Goal: Information Seeking & Learning: Understand process/instructions

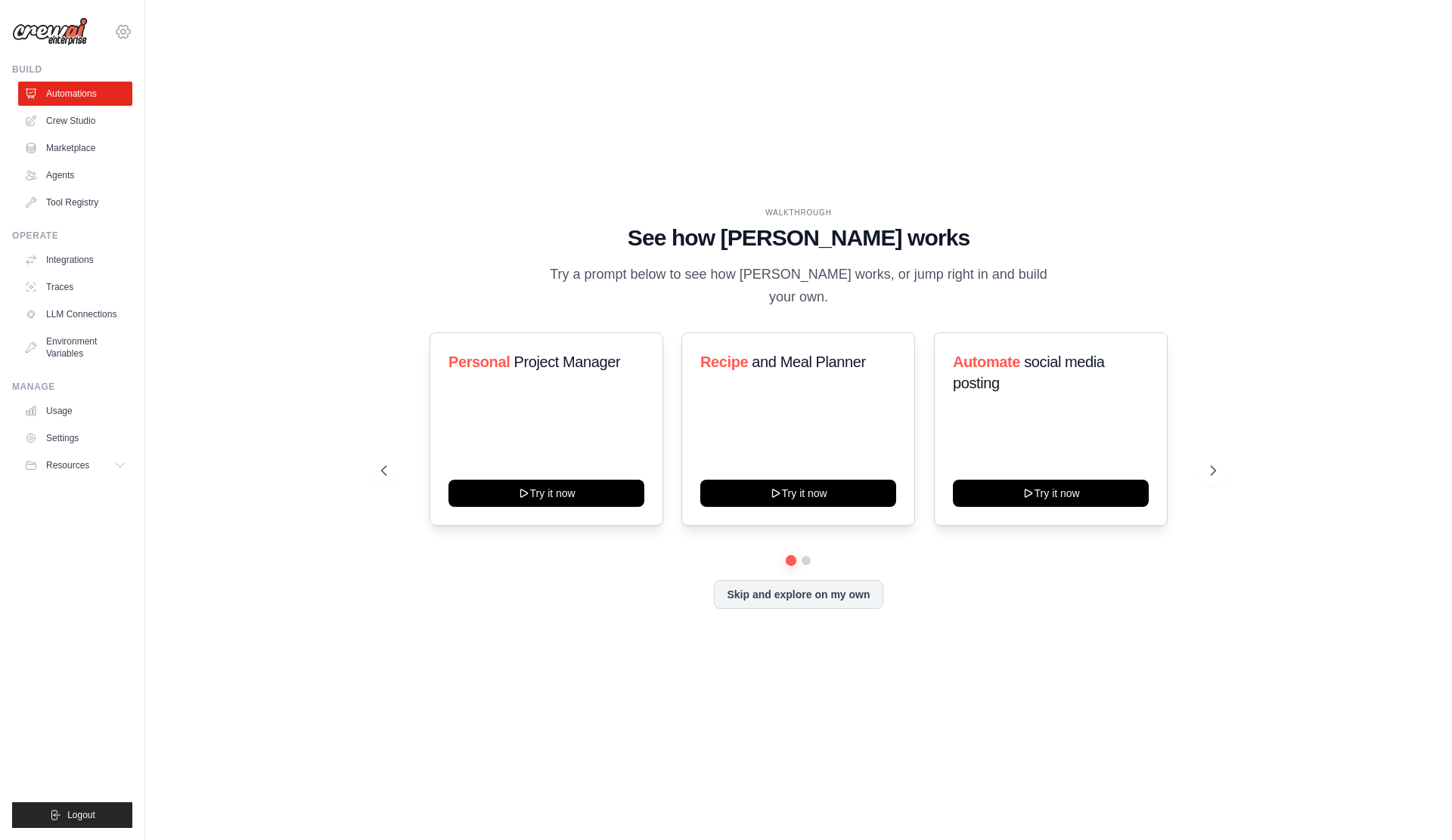
click at [121, 19] on div "[EMAIL_ADDRESS][DOMAIN_NAME] Settings" at bounding box center [72, 24] width 120 height 49
click at [122, 30] on icon at bounding box center [123, 32] width 4 height 4
click at [122, 34] on icon at bounding box center [123, 32] width 4 height 4
click at [88, 122] on link "Crew Studio" at bounding box center [77, 120] width 114 height 24
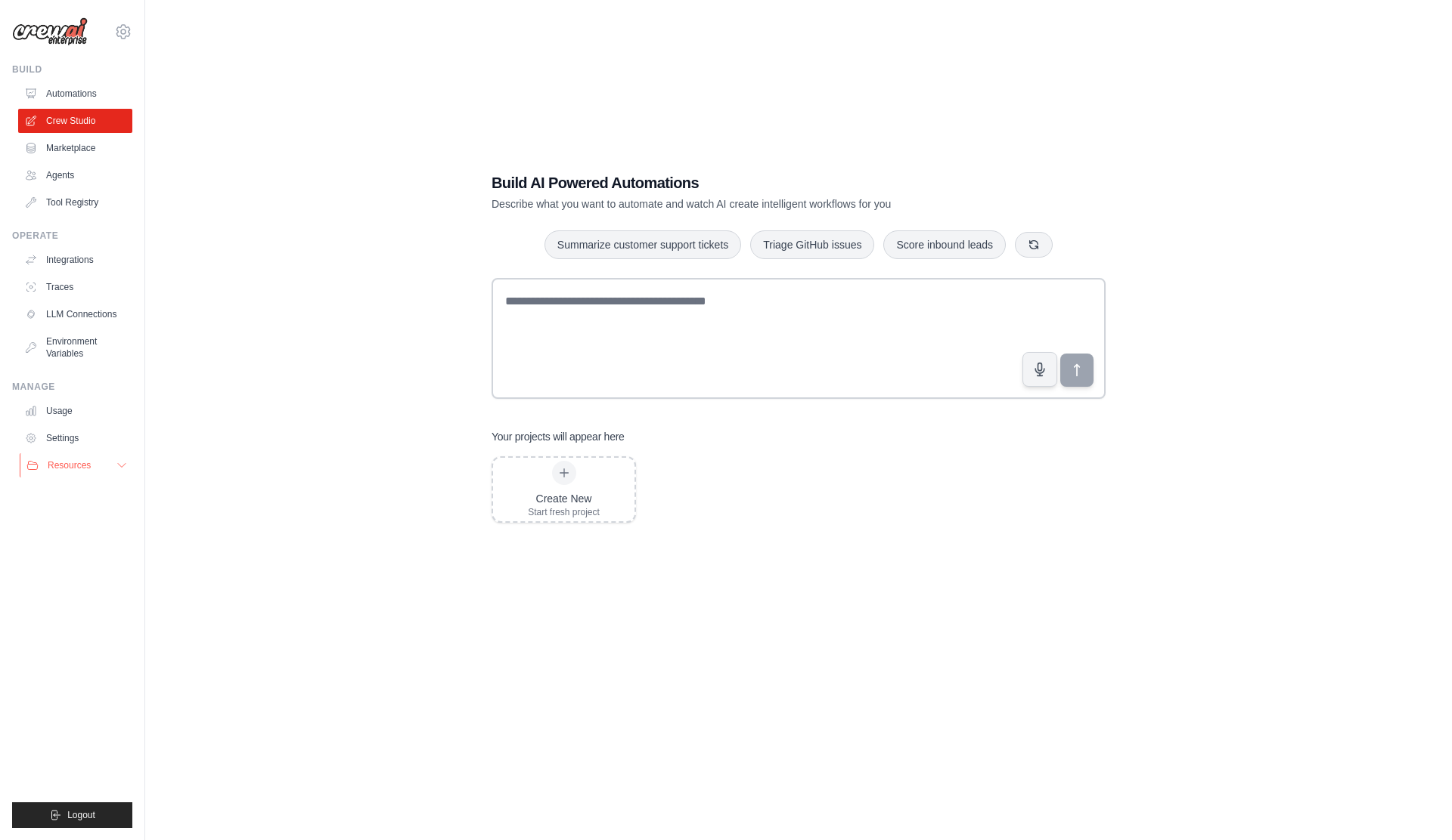
click at [75, 464] on span "Resources" at bounding box center [69, 465] width 43 height 12
click at [79, 485] on span "Documentation" at bounding box center [85, 491] width 61 height 12
